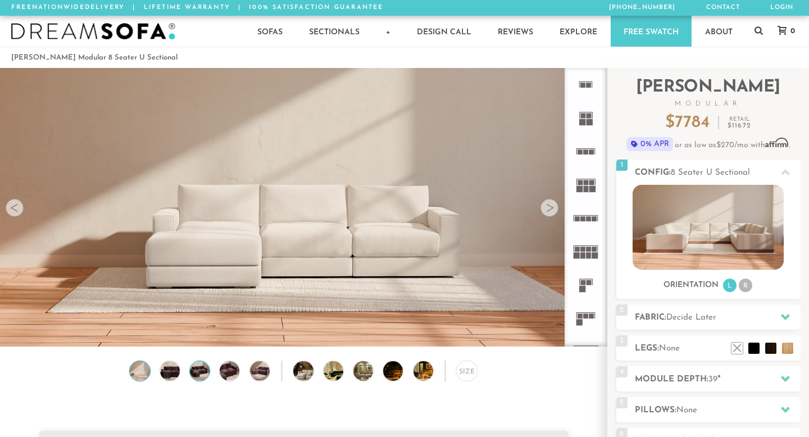
click at [195, 369] on img at bounding box center [200, 371] width 24 height 20
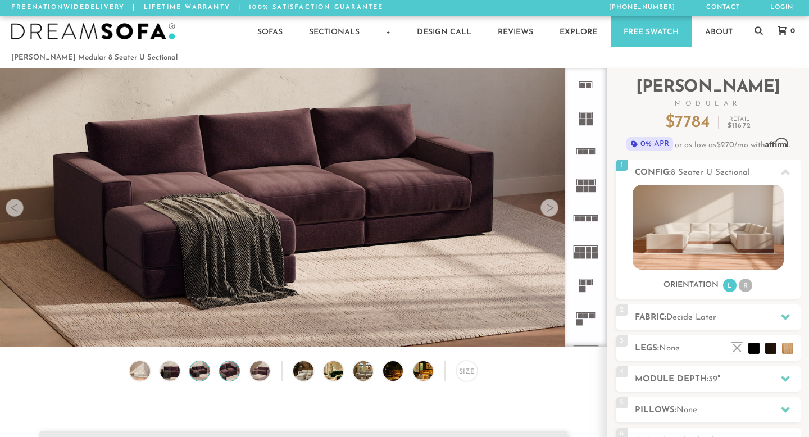
click at [239, 367] on div "Size" at bounding box center [303, 374] width 607 height 26
click at [255, 370] on img at bounding box center [260, 371] width 24 height 20
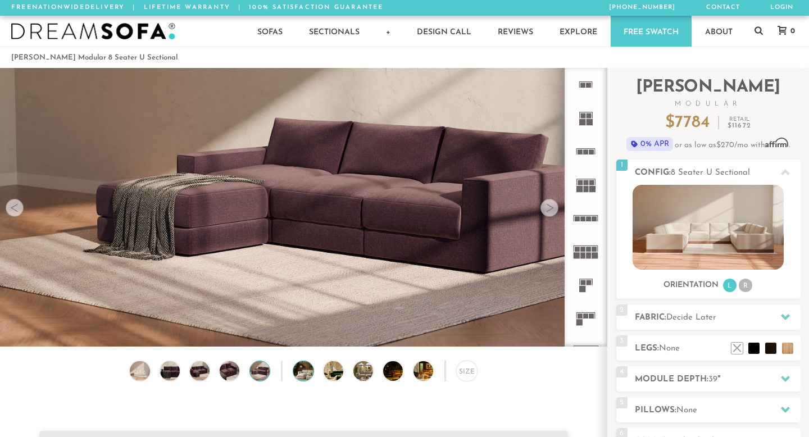
click at [305, 379] on img at bounding box center [310, 371] width 35 height 20
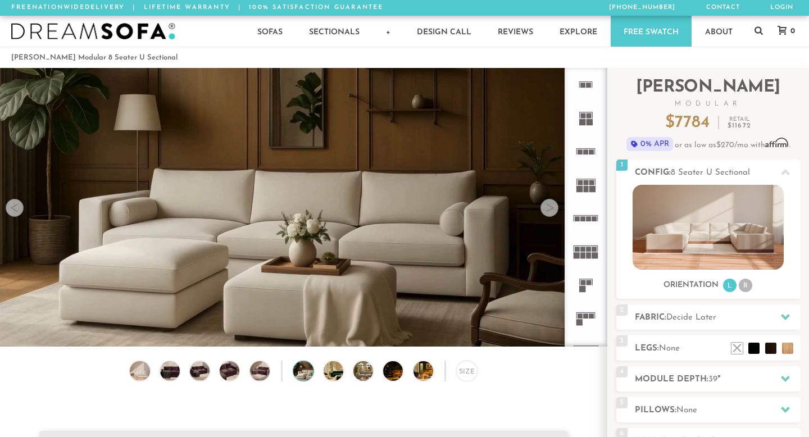
click at [337, 381] on div "Size" at bounding box center [303, 374] width 607 height 26
click at [354, 375] on div at bounding box center [363, 371] width 21 height 21
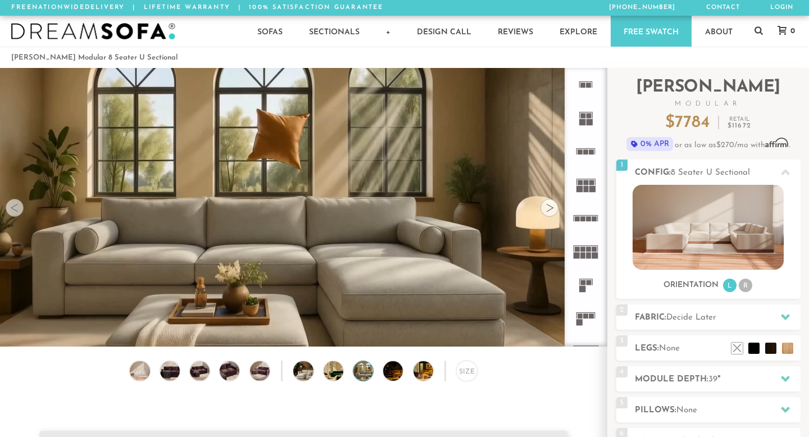
click at [383, 375] on div "Size" at bounding box center [303, 374] width 607 height 26
click at [390, 375] on img at bounding box center [400, 371] width 35 height 20
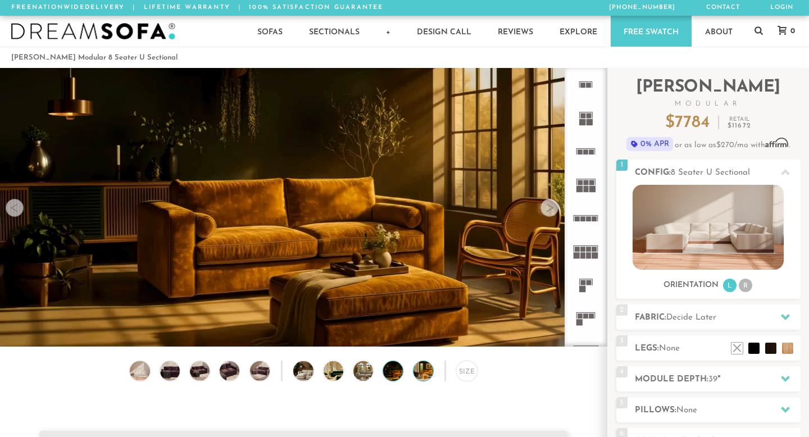
click at [423, 373] on img at bounding box center [430, 371] width 35 height 20
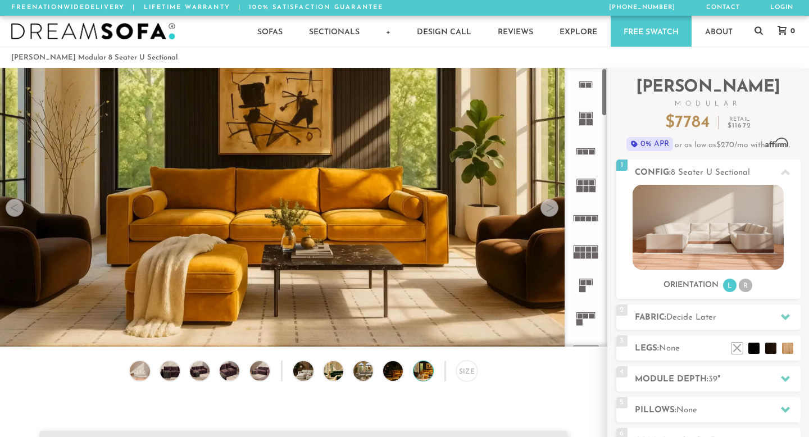
click at [588, 185] on icon at bounding box center [585, 184] width 33 height 33
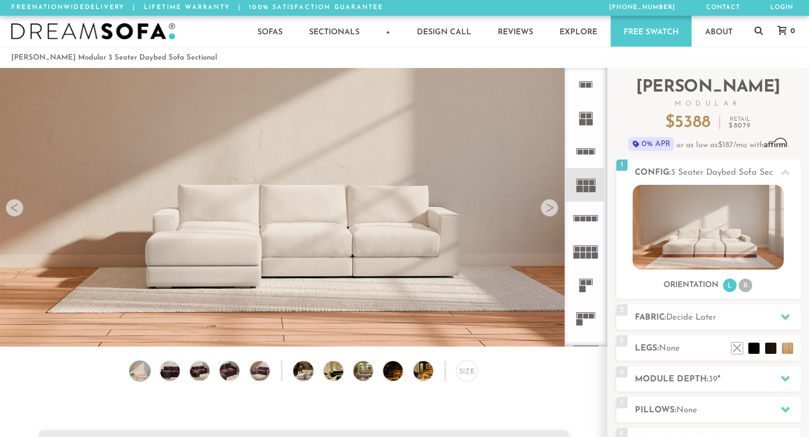
click at [589, 280] on rect at bounding box center [588, 282] width 5 height 5
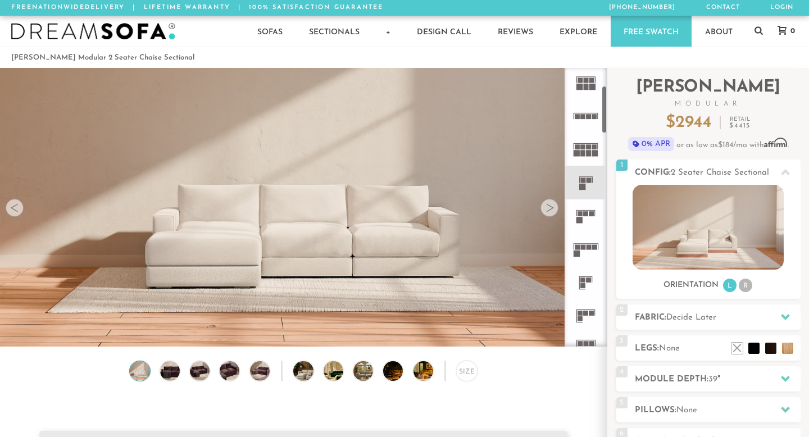
click at [589, 280] on rect at bounding box center [588, 279] width 5 height 5
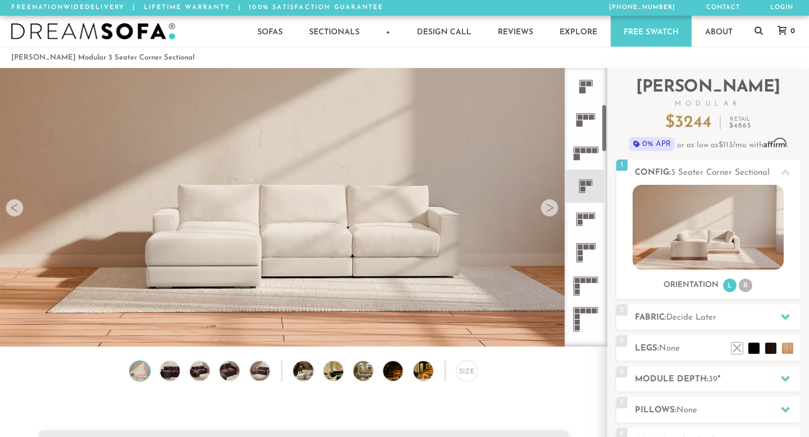
scroll to position [217, 0]
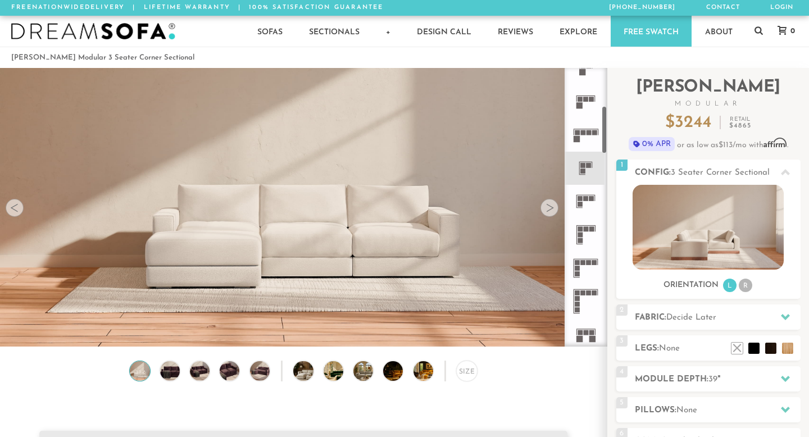
click at [588, 270] on icon at bounding box center [585, 268] width 33 height 33
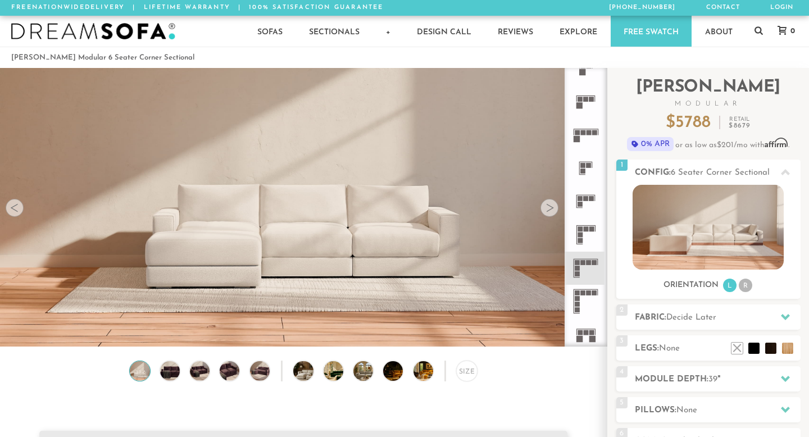
click at [581, 266] on icon at bounding box center [585, 268] width 33 height 33
click at [672, 222] on img at bounding box center [707, 227] width 151 height 85
click at [590, 324] on icon at bounding box center [585, 334] width 33 height 33
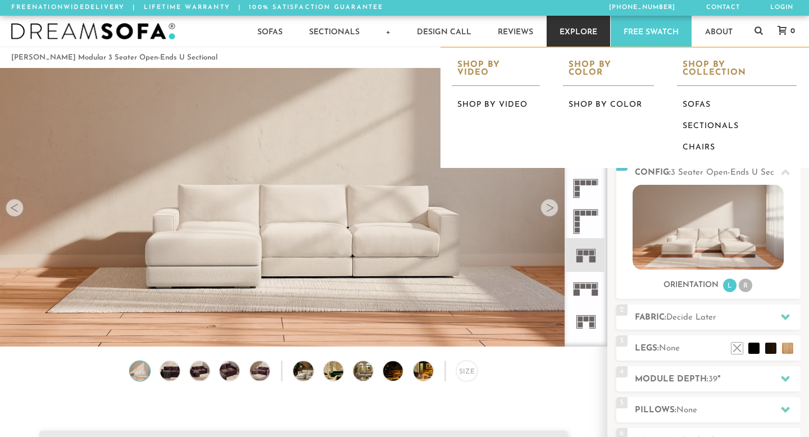
click at [564, 39] on link "Explore" at bounding box center [578, 31] width 63 height 31
click at [580, 94] on link "Shop by Color" at bounding box center [608, 104] width 91 height 21
